Goal: Task Accomplishment & Management: Manage account settings

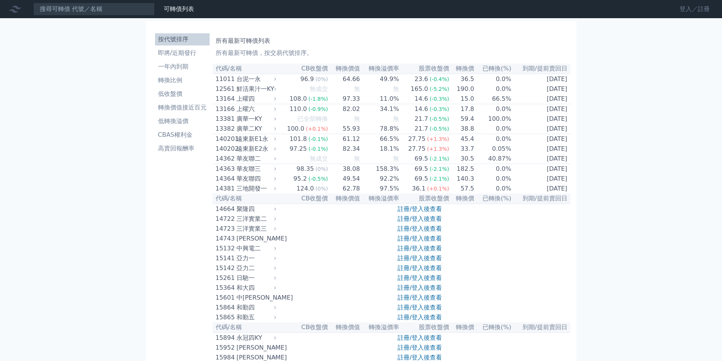
click at [699, 9] on link "登入／註冊" at bounding box center [694, 9] width 42 height 12
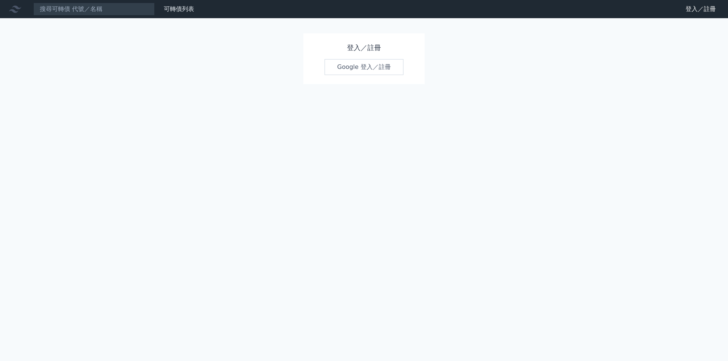
click at [372, 70] on link "Google 登入／註冊" at bounding box center [363, 67] width 79 height 16
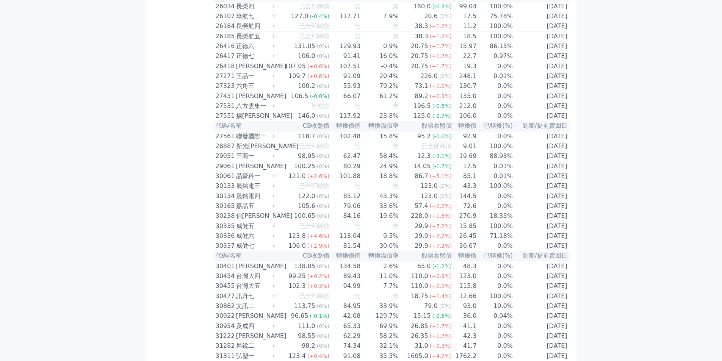
scroll to position [985, 0]
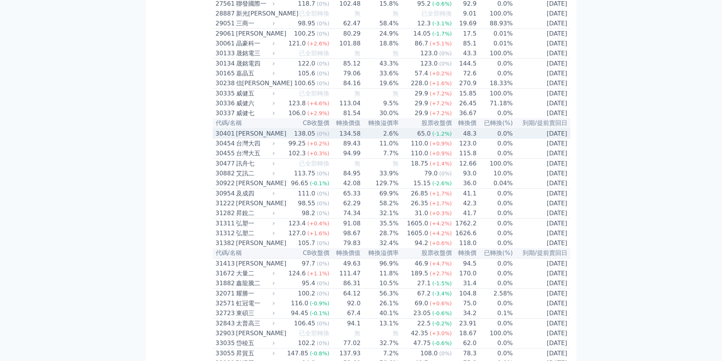
click at [538, 139] on td "2027-06-30" at bounding box center [541, 133] width 57 height 10
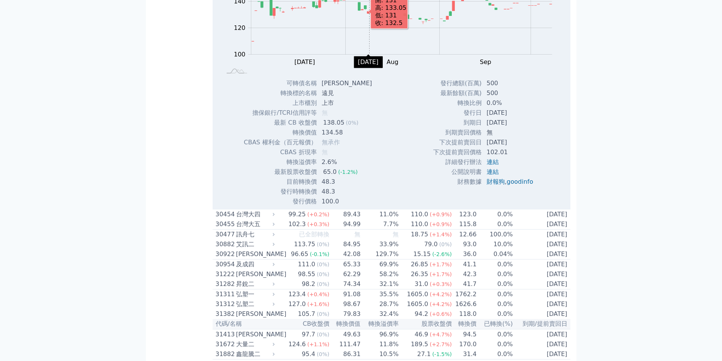
scroll to position [1175, 0]
